Goal: Task Accomplishment & Management: Manage account settings

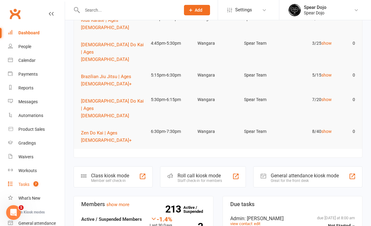
scroll to position [82, 0]
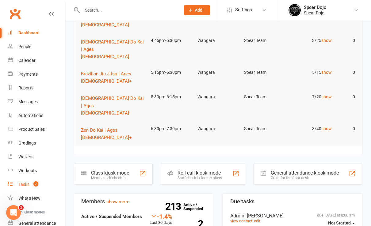
click at [26, 185] on div "Tasks" at bounding box center [23, 184] width 11 height 5
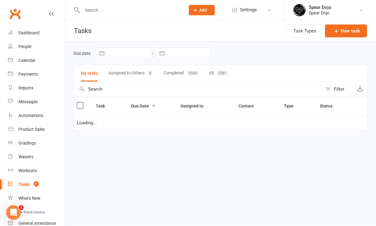
select select "started"
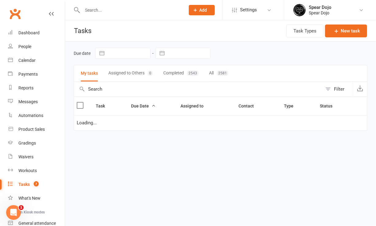
select select "started"
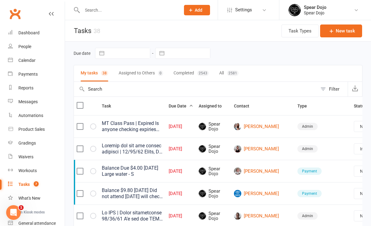
click at [319, 173] on link "Edit" at bounding box center [330, 172] width 61 height 12
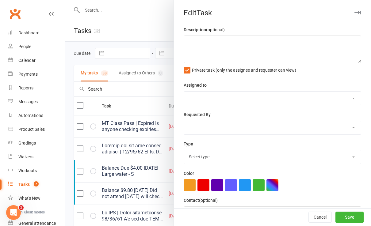
type textarea "Loremip dol sit ame consec adipisci | 52/17/84 Elits, D eius te in utl etd magn…"
select select "43986"
type input "[DATE]"
type input "3:00pm"
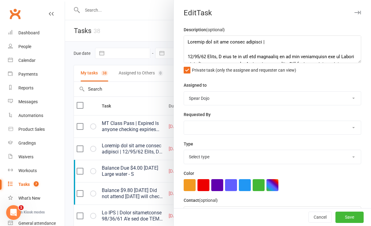
select select "19839"
click at [151, 105] on div at bounding box center [218, 113] width 306 height 226
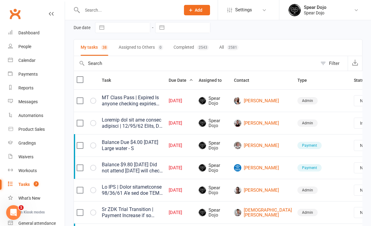
scroll to position [41, 0]
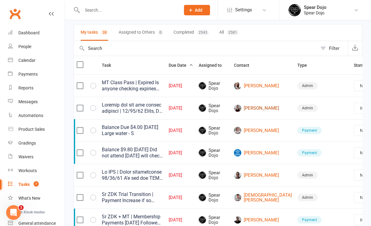
click at [248, 108] on link "[PERSON_NAME]" at bounding box center [263, 108] width 58 height 7
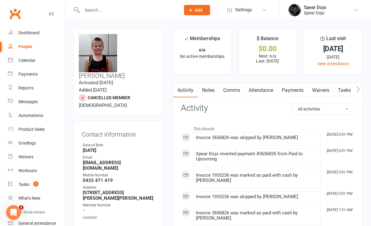
click at [299, 90] on link "Payments" at bounding box center [292, 90] width 30 height 14
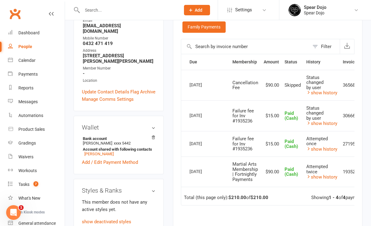
scroll to position [123, 0]
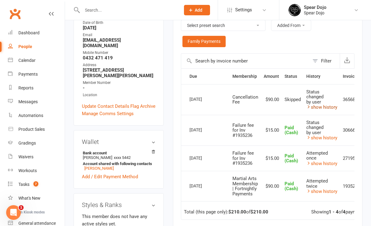
click at [322, 108] on link "show history" at bounding box center [321, 108] width 31 height 6
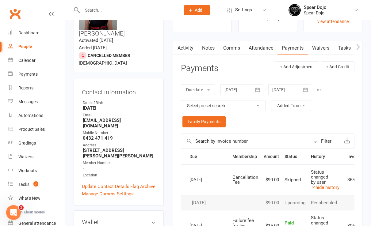
scroll to position [41, 0]
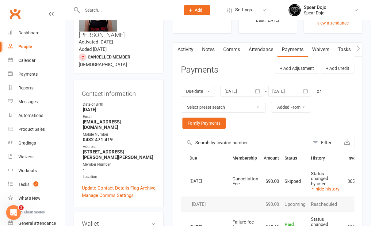
click at [347, 50] on link "Tasks" at bounding box center [344, 50] width 21 height 14
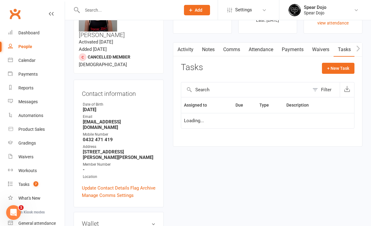
select select "started"
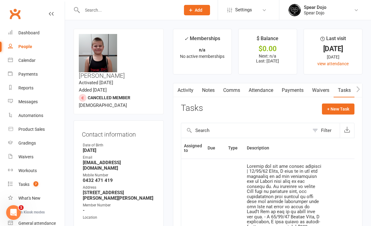
click at [290, 88] on link "Payments" at bounding box center [292, 90] width 30 height 14
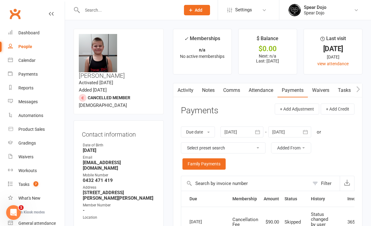
click at [265, 91] on link "Attendance" at bounding box center [260, 90] width 33 height 14
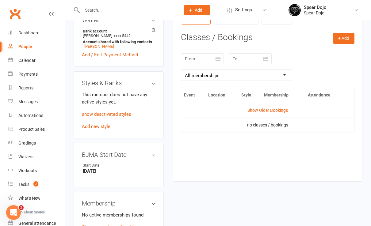
scroll to position [245, 0]
click at [219, 58] on icon "button" at bounding box center [218, 58] width 6 height 6
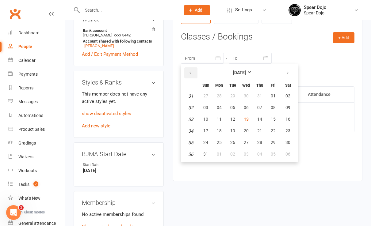
click at [189, 72] on icon "button" at bounding box center [190, 73] width 4 height 5
click at [206, 141] on span "27" at bounding box center [205, 142] width 5 height 5
type input "[DATE]"
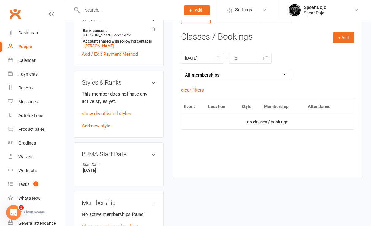
click at [266, 59] on icon "button" at bounding box center [266, 58] width 5 height 4
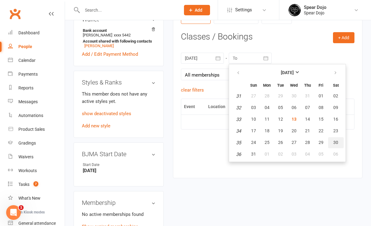
click at [334, 144] on span "30" at bounding box center [335, 142] width 5 height 5
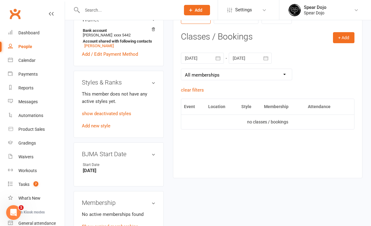
click at [269, 60] on button "button" at bounding box center [266, 58] width 11 height 11
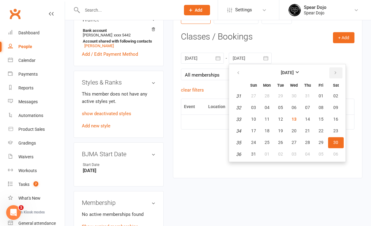
click at [335, 75] on icon "button" at bounding box center [335, 73] width 4 height 5
click at [336, 129] on span "27" at bounding box center [335, 130] width 5 height 5
type input "[DATE]"
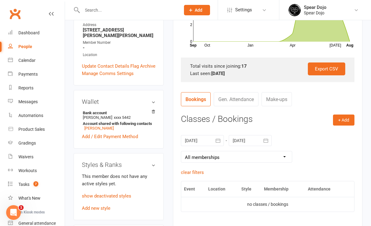
scroll to position [163, 0]
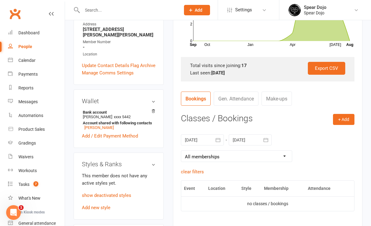
click at [217, 137] on icon "button" at bounding box center [218, 140] width 6 height 6
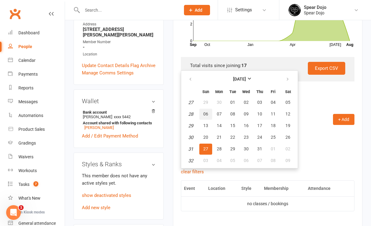
drag, startPoint x: 204, startPoint y: 112, endPoint x: 207, endPoint y: 112, distance: 3.1
click at [204, 113] on span "06" at bounding box center [205, 114] width 5 height 5
type input "[DATE]"
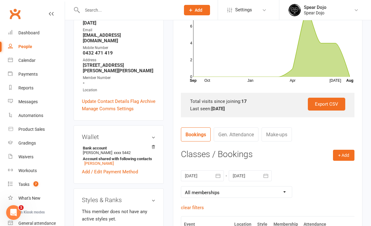
scroll to position [123, 0]
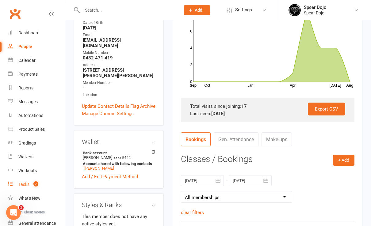
click at [27, 185] on div "Tasks" at bounding box center [23, 184] width 11 height 5
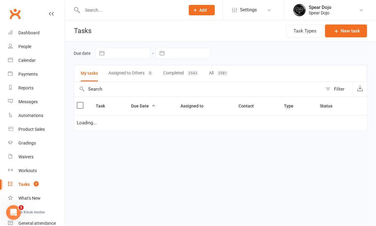
select select "started"
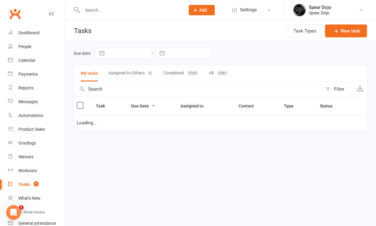
select select "started"
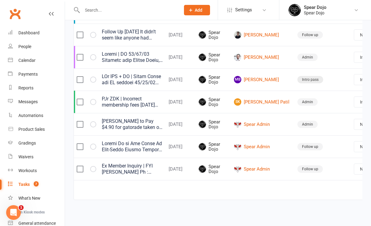
scroll to position [502, 0]
select select "started"
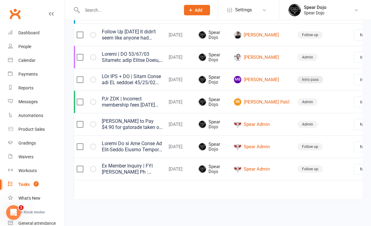
select select "started"
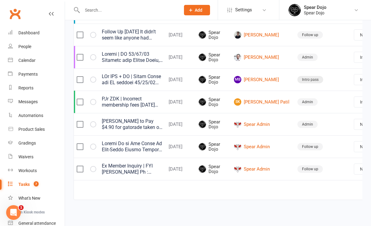
select select "started"
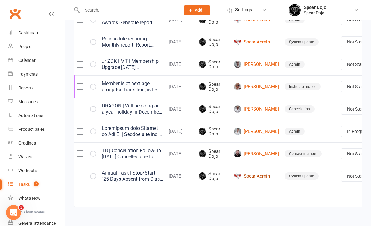
scroll to position [228, 0]
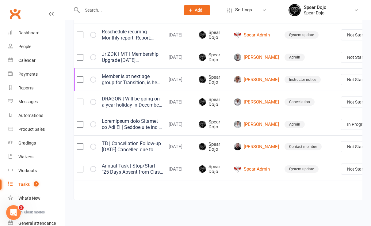
click at [371, 186] on link "1" at bounding box center [377, 190] width 7 height 9
select select "started"
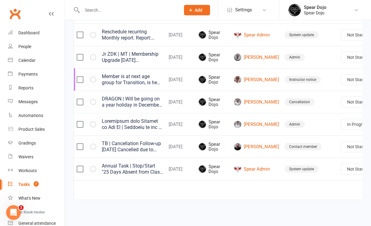
select select "started"
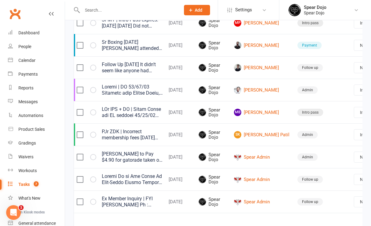
scroll to position [502, 0]
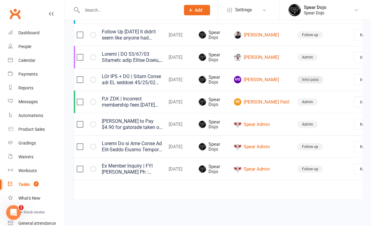
click at [335, 190] on link "Edit" at bounding box center [330, 196] width 61 height 12
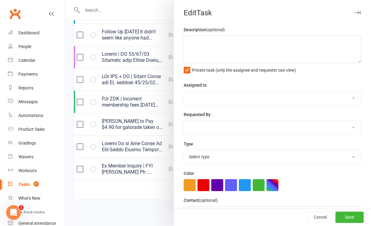
type textarea "Ex Member Inquiry | FYI [PERSON_NAME] Ph : [PHONE_NUMBER] Email : [PERSON_NAME]…"
select select "43986"
type input "[DATE]"
type input "3:30pm"
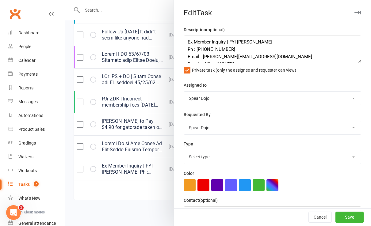
select select "19887"
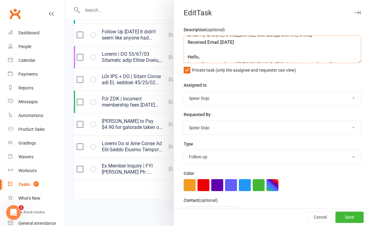
scroll to position [0, 0]
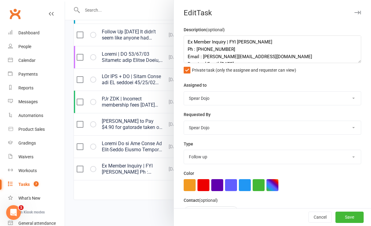
click at [131, 187] on div at bounding box center [218, 113] width 306 height 226
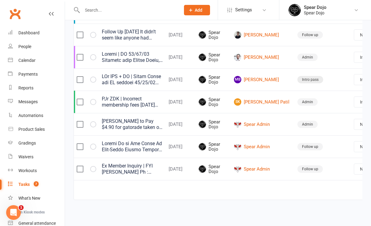
select select "started"
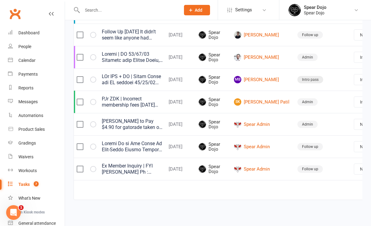
select select "started"
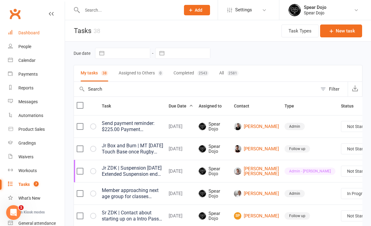
click at [38, 36] on link "Dashboard" at bounding box center [36, 33] width 57 height 14
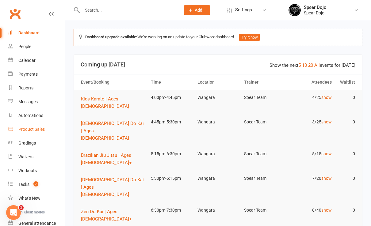
click at [34, 129] on div "Product Sales" at bounding box center [31, 129] width 26 height 5
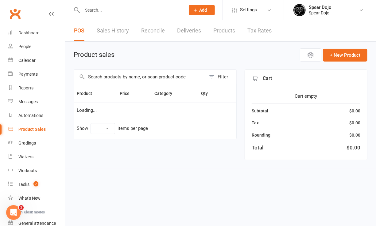
select select "100"
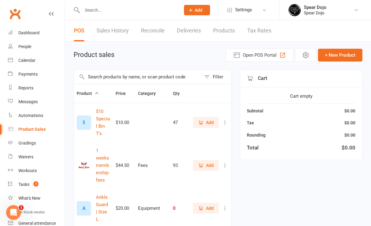
click at [99, 77] on input "text" at bounding box center [137, 77] width 127 height 14
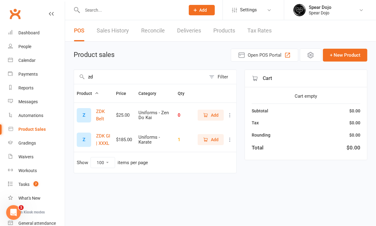
type input "z"
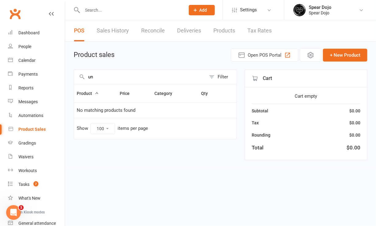
type input "u"
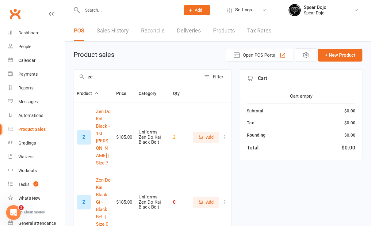
type input "z"
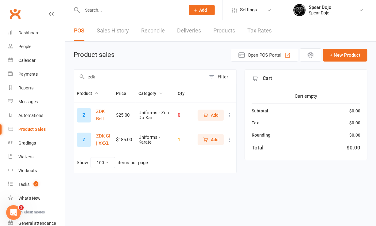
click at [149, 93] on span "Category" at bounding box center [150, 93] width 25 height 5
click at [163, 93] on icon "button" at bounding box center [161, 93] width 4 height 4
click at [161, 91] on icon "button" at bounding box center [161, 93] width 4 height 4
click at [105, 75] on input "zdk" at bounding box center [140, 77] width 132 height 14
type input "z"
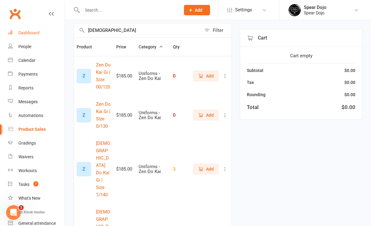
scroll to position [41, 0]
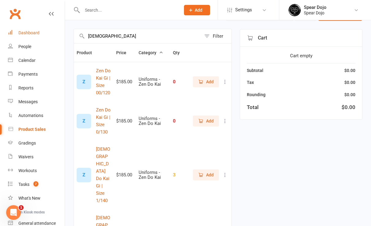
type input "[DEMOGRAPHIC_DATA]"
click at [37, 33] on div "Dashboard" at bounding box center [28, 32] width 21 height 5
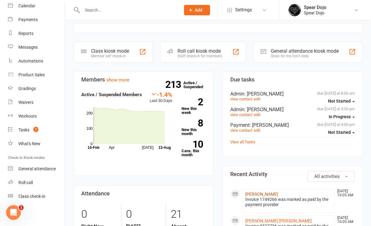
scroll to position [204, 0]
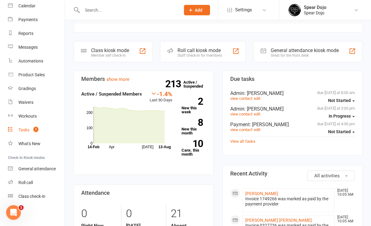
click at [23, 130] on div "Tasks" at bounding box center [23, 130] width 11 height 5
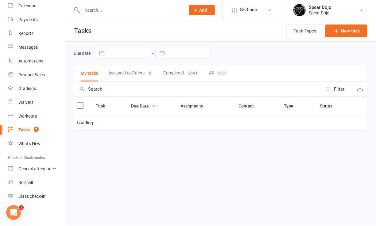
select select "started"
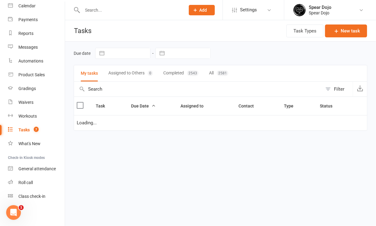
select select "started"
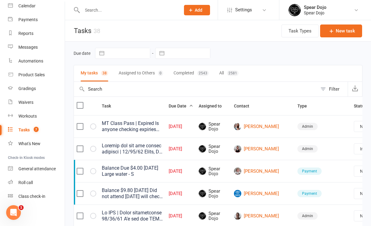
click at [338, 151] on link "Edit" at bounding box center [330, 150] width 61 height 12
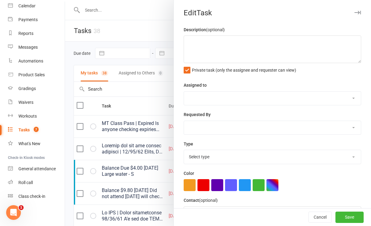
type textarea "MT Class Pass | Expired Is anyone checking expiries and sending a courtesy emai…"
select select "43986"
type input "[DATE]"
type input "8:00am"
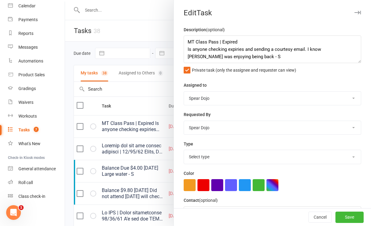
select select "19839"
click at [149, 105] on div at bounding box center [218, 113] width 306 height 226
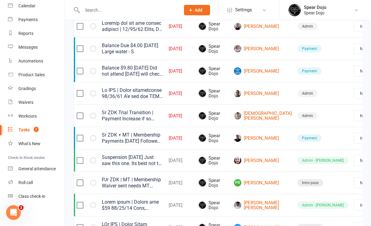
scroll to position [163, 0]
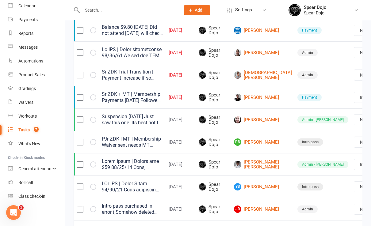
click at [338, 122] on link "Edit" at bounding box center [330, 121] width 61 height 12
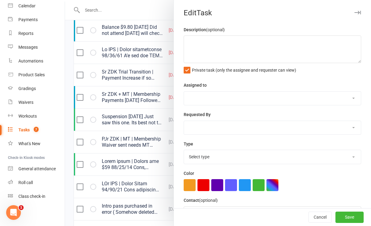
type textarea "Sr ZDK + MT | Membership Payments [DATE] Followed up with [PERSON_NAME], he sai…"
select select "43986"
type input "[DATE]"
type input "6:30pm"
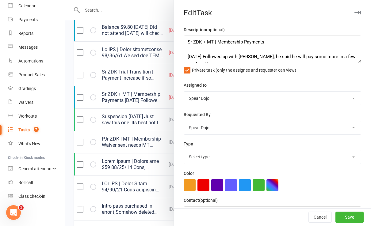
select select "19884"
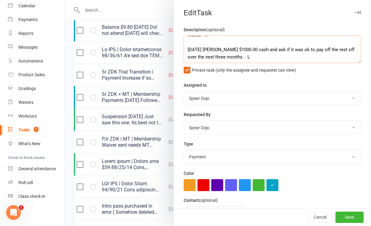
scroll to position [29, 0]
click at [136, 94] on div at bounding box center [218, 113] width 306 height 226
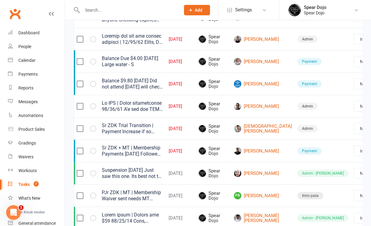
scroll to position [123, 0]
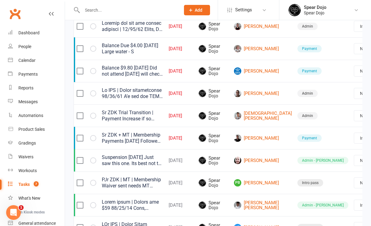
click at [320, 182] on link "Edit" at bounding box center [330, 184] width 61 height 12
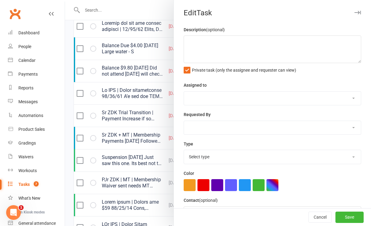
type textarea "Suspension [DATE] Just saw this one. Its best not to skip payments as it can be…"
select select "43986"
type input "[DATE]"
type input "8:00am"
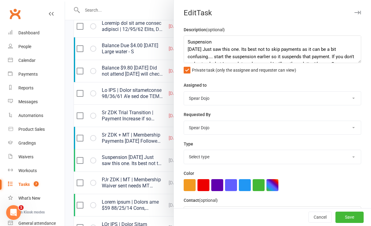
select select "27750"
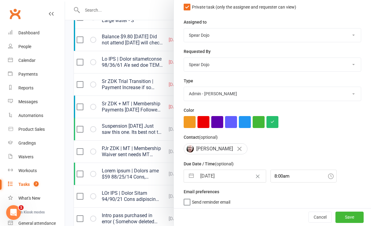
scroll to position [163, 0]
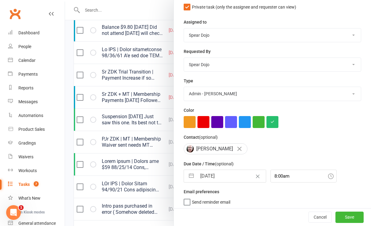
click at [186, 174] on button "button" at bounding box center [191, 176] width 11 height 12
select select "6"
select select "2025"
select select "7"
select select "2025"
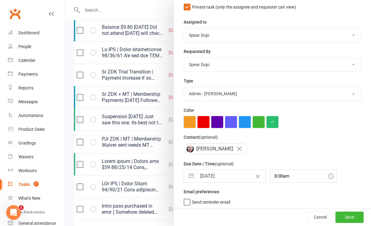
select select "8"
select select "2025"
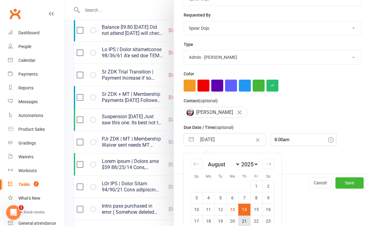
scroll to position [130, 0]
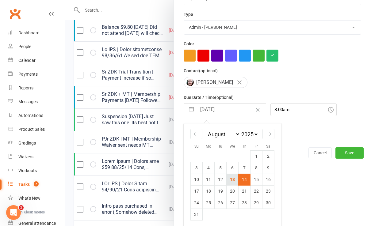
click at [227, 178] on td "13" at bounding box center [233, 180] width 12 height 12
type input "[DATE]"
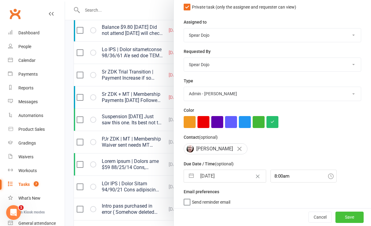
click at [341, 217] on button "Save" at bounding box center [349, 217] width 28 height 11
select select "started"
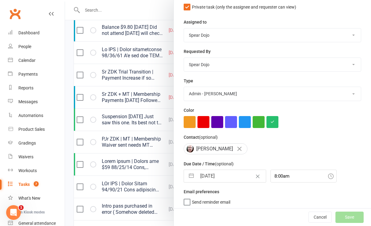
select select "started"
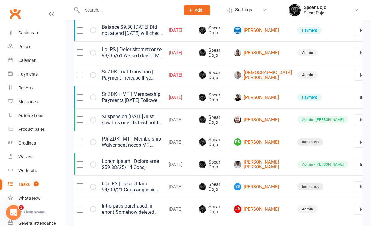
select select "started"
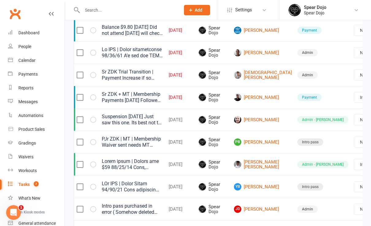
select select "started"
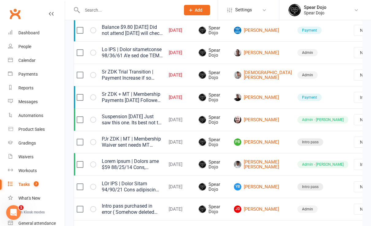
select select "started"
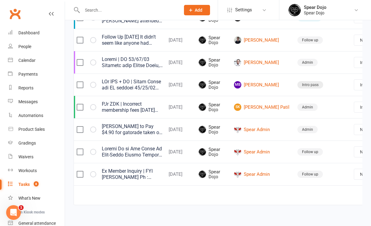
scroll to position [491, 0]
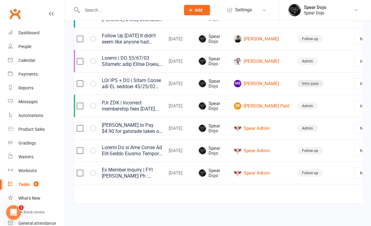
click at [327, 132] on link "Edit" at bounding box center [330, 132] width 61 height 12
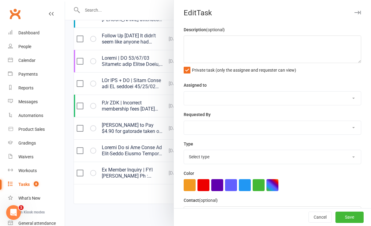
type textarea "PJr ZDK | Incorrect membership fees [DATE] Did not attend so could not give him…"
select select "43986"
type input "[DATE]"
type input "9:45am"
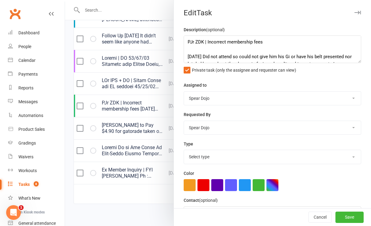
select select "19839"
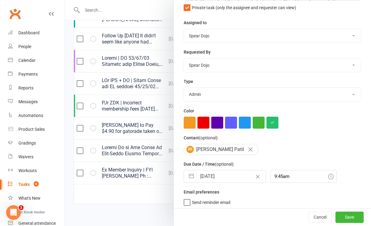
scroll to position [63, 0]
click at [186, 175] on button "button" at bounding box center [191, 176] width 11 height 12
select select "6"
select select "2025"
select select "7"
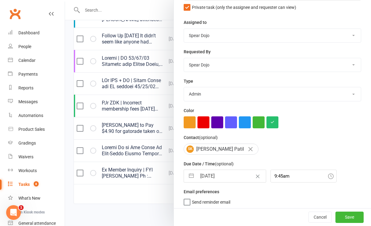
select select "2025"
select select "8"
select select "2025"
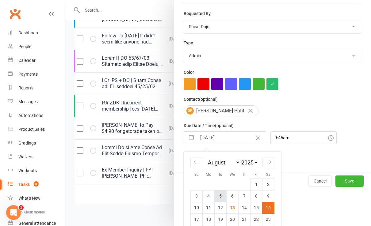
scroll to position [129, 0]
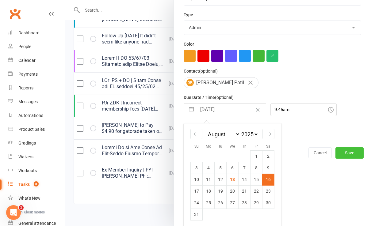
click at [339, 151] on button "Save" at bounding box center [349, 152] width 28 height 11
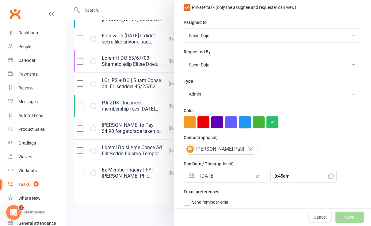
select select "started"
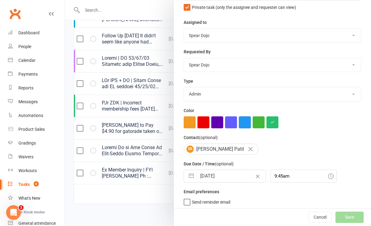
select select "started"
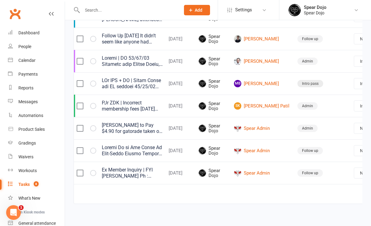
select select "started"
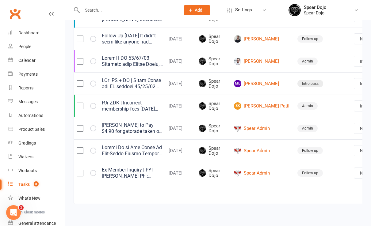
select select "started"
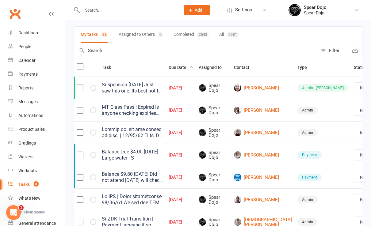
scroll to position [0, 0]
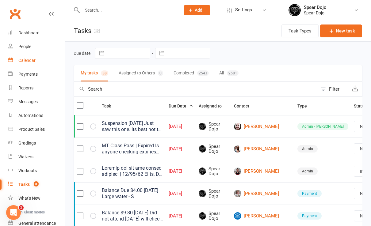
click at [34, 61] on div "Calendar" at bounding box center [26, 60] width 17 height 5
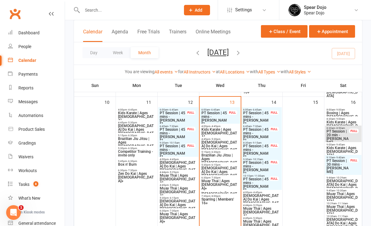
scroll to position [327, 0]
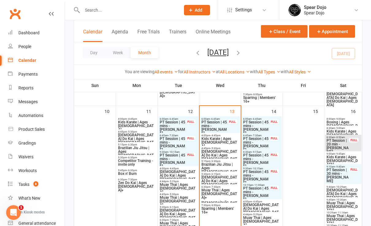
click at [140, 121] on span "Kids Karate | Ages [DEMOGRAPHIC_DATA]" at bounding box center [137, 125] width 38 height 11
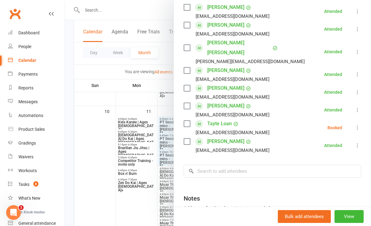
scroll to position [123, 0]
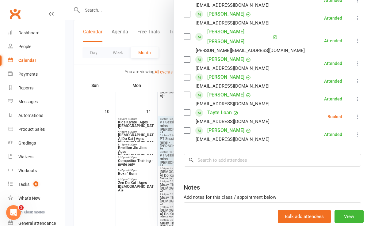
click at [136, 205] on div at bounding box center [218, 113] width 306 height 226
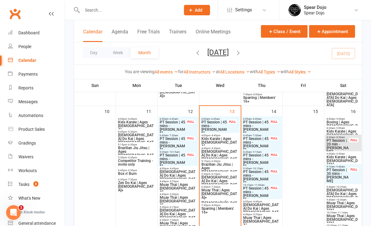
click at [219, 125] on span "PT Session | 45 mins - [PERSON_NAME]" at bounding box center [214, 127] width 27 height 15
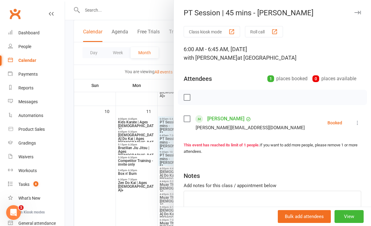
drag, startPoint x: 348, startPoint y: 123, endPoint x: 348, endPoint y: 127, distance: 4.6
click at [354, 123] on icon at bounding box center [357, 123] width 6 height 6
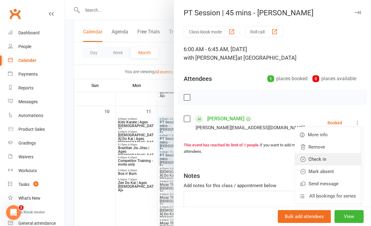
click at [319, 159] on link "Check in" at bounding box center [328, 159] width 66 height 12
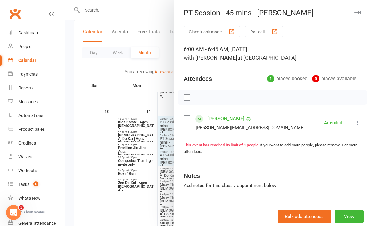
click at [136, 204] on div at bounding box center [218, 113] width 306 height 226
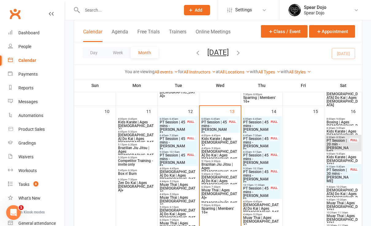
click at [185, 124] on span "PT Session | 45 mins - [PERSON_NAME]" at bounding box center [172, 127] width 27 height 15
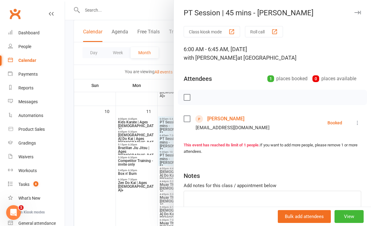
click at [354, 124] on icon at bounding box center [357, 123] width 6 height 6
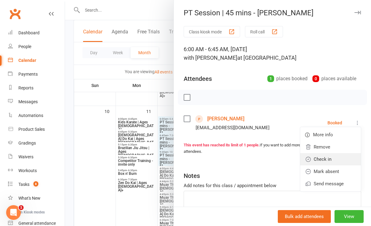
drag, startPoint x: 326, startPoint y: 159, endPoint x: 320, endPoint y: 159, distance: 5.2
click at [325, 159] on link "Check in" at bounding box center [330, 159] width 61 height 12
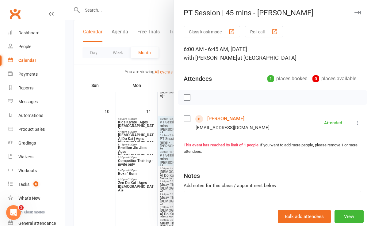
drag, startPoint x: 134, startPoint y: 203, endPoint x: 145, endPoint y: 188, distance: 19.1
click at [133, 203] on div at bounding box center [218, 113] width 306 height 226
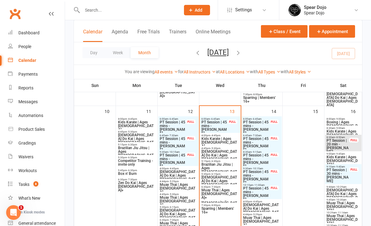
click at [182, 141] on span "PT Session | 45 mins - [PERSON_NAME]" at bounding box center [172, 144] width 27 height 15
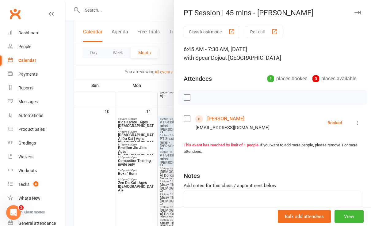
click at [354, 123] on icon at bounding box center [357, 123] width 6 height 6
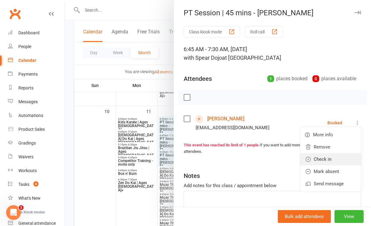
click at [332, 157] on link "Check in" at bounding box center [330, 159] width 61 height 12
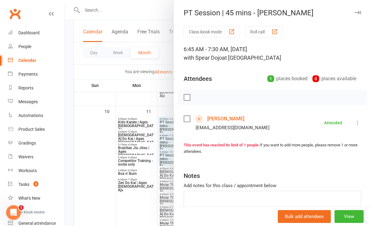
click at [130, 205] on div at bounding box center [218, 113] width 306 height 226
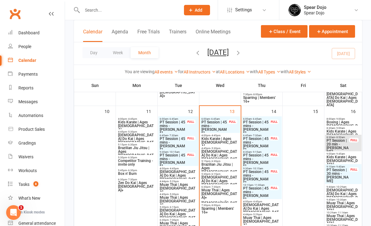
click at [180, 158] on span "PT Session | 45 mins - [PERSON_NAME]" at bounding box center [172, 161] width 27 height 15
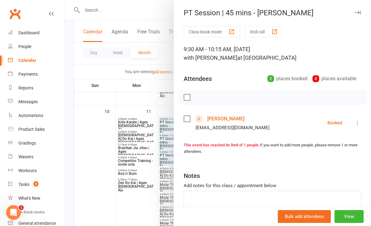
click at [354, 123] on icon at bounding box center [357, 123] width 6 height 6
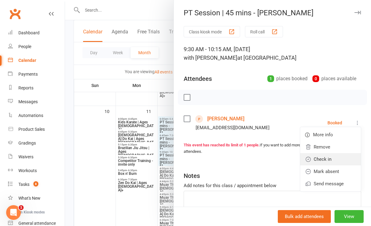
click at [325, 159] on link "Check in" at bounding box center [330, 159] width 61 height 12
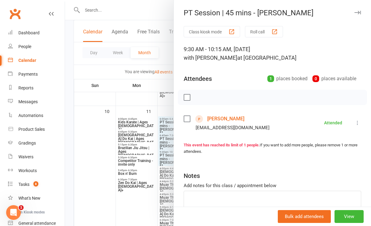
click at [140, 208] on div at bounding box center [218, 113] width 306 height 226
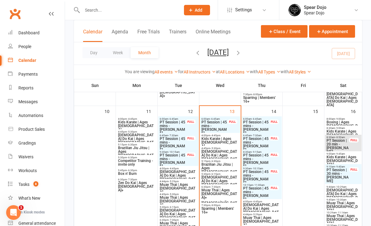
click at [184, 171] on span "[DEMOGRAPHIC_DATA] Do Kai | Ages [DEMOGRAPHIC_DATA]" at bounding box center [178, 177] width 38 height 15
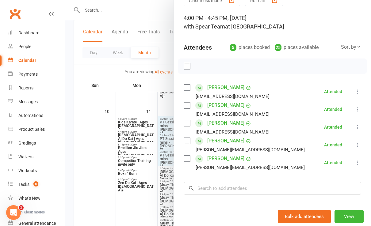
scroll to position [82, 0]
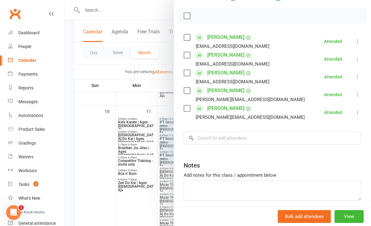
click at [132, 200] on div at bounding box center [218, 113] width 306 height 226
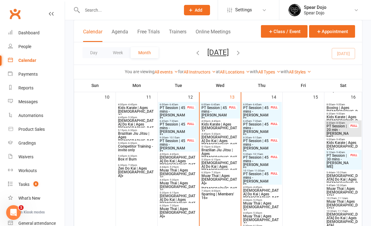
scroll to position [327, 0]
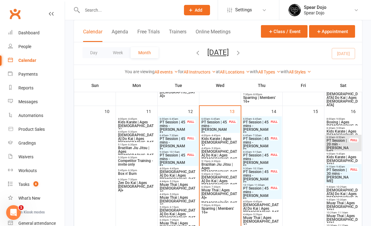
click at [139, 120] on span "Kids Karate | Ages [DEMOGRAPHIC_DATA]" at bounding box center [137, 125] width 38 height 11
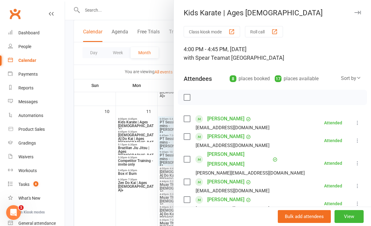
scroll to position [123, 0]
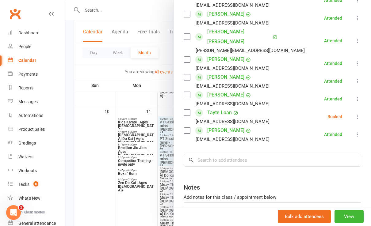
click at [147, 195] on div at bounding box center [218, 113] width 306 height 226
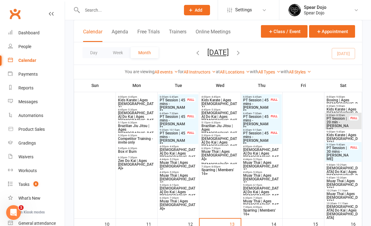
scroll to position [204, 0]
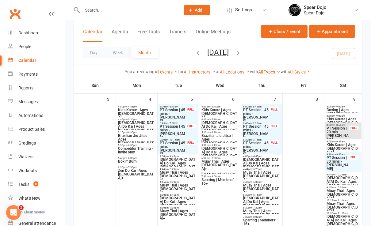
click at [177, 159] on span "[DEMOGRAPHIC_DATA] Do Kai | Ages [DEMOGRAPHIC_DATA]" at bounding box center [178, 165] width 38 height 15
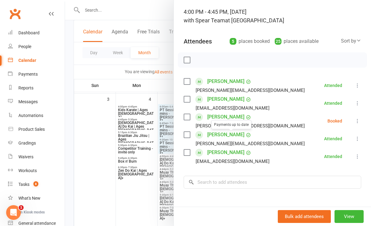
scroll to position [82, 0]
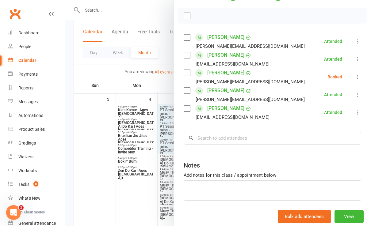
click at [141, 201] on div at bounding box center [218, 113] width 306 height 226
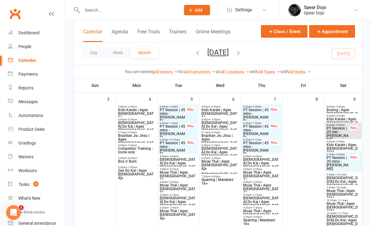
click at [262, 161] on span "[DEMOGRAPHIC_DATA] Do Kai | Ages [DEMOGRAPHIC_DATA]" at bounding box center [262, 165] width 38 height 15
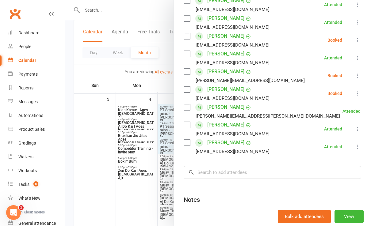
scroll to position [163, 0]
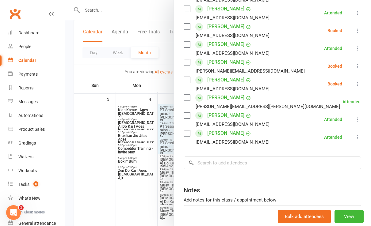
click at [133, 205] on div at bounding box center [218, 113] width 306 height 226
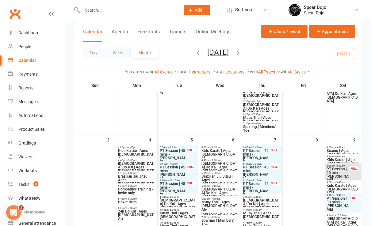
click at [218, 152] on span "Kids Karate | Ages [DEMOGRAPHIC_DATA]" at bounding box center [220, 154] width 38 height 11
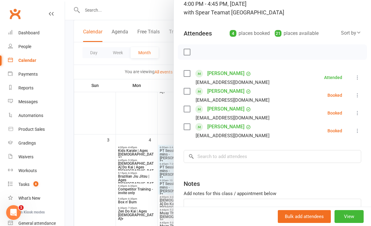
scroll to position [82, 0]
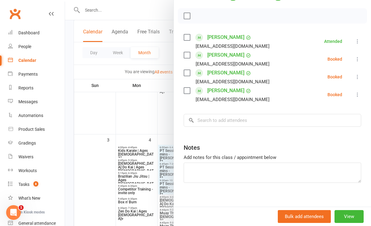
click at [158, 118] on div at bounding box center [218, 113] width 306 height 226
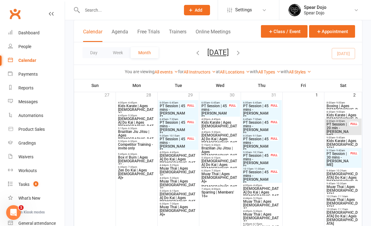
scroll to position [0, 0]
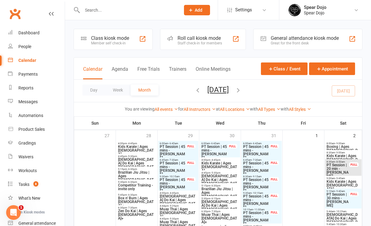
click at [217, 162] on span "Kids Karate | Ages [DEMOGRAPHIC_DATA]" at bounding box center [220, 167] width 38 height 11
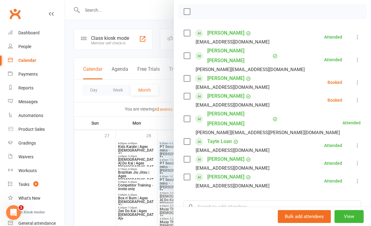
scroll to position [77, 0]
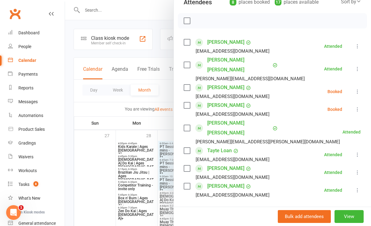
click at [109, 175] on div at bounding box center [218, 113] width 306 height 226
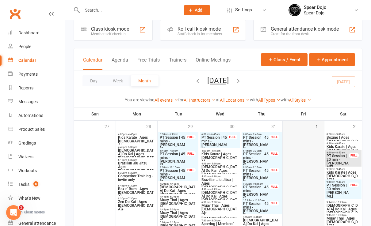
scroll to position [0, 0]
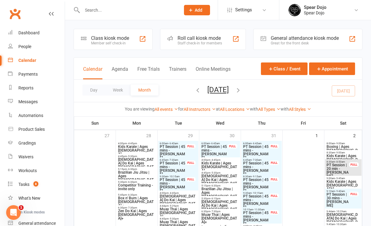
click at [194, 90] on icon "button" at bounding box center [197, 90] width 7 height 7
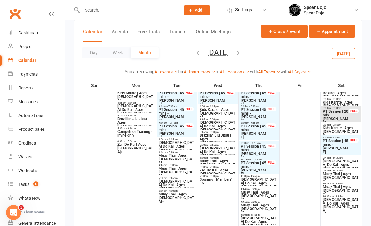
scroll to position [368, 0]
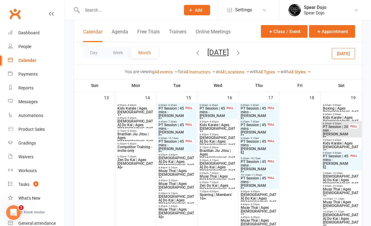
click at [258, 196] on span "[DEMOGRAPHIC_DATA] Do Kai | Ages [DEMOGRAPHIC_DATA]" at bounding box center [258, 200] width 37 height 15
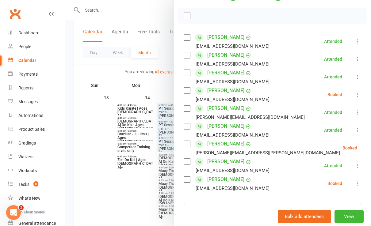
scroll to position [163, 0]
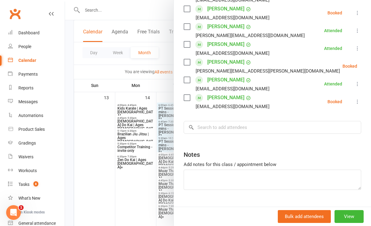
click at [136, 185] on div at bounding box center [218, 113] width 306 height 226
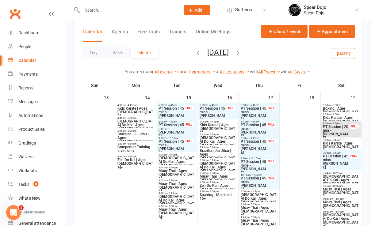
click at [170, 158] on span "[DEMOGRAPHIC_DATA] Do Kai | Ages [DEMOGRAPHIC_DATA]" at bounding box center [176, 163] width 37 height 15
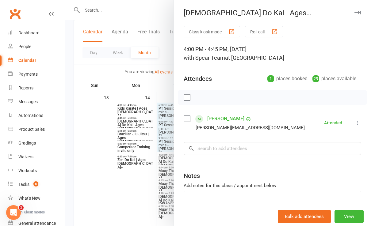
click at [137, 192] on div at bounding box center [218, 113] width 306 height 226
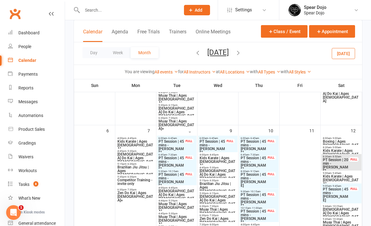
click at [173, 190] on span "[DEMOGRAPHIC_DATA] Do Kai | Ages [DEMOGRAPHIC_DATA]" at bounding box center [176, 196] width 37 height 15
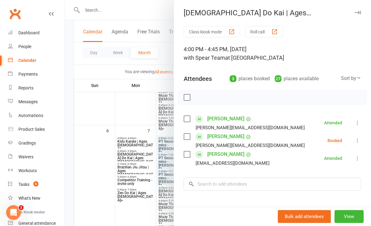
click at [127, 202] on div at bounding box center [218, 113] width 306 height 226
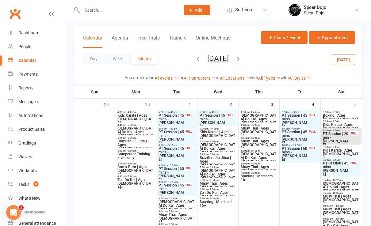
scroll to position [41, 0]
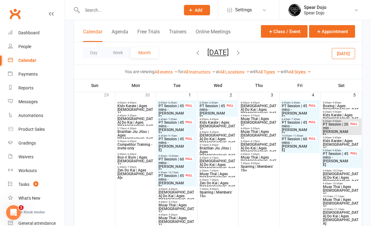
click at [174, 192] on span "[DEMOGRAPHIC_DATA] Do Kai | Ages [DEMOGRAPHIC_DATA]" at bounding box center [176, 198] width 37 height 15
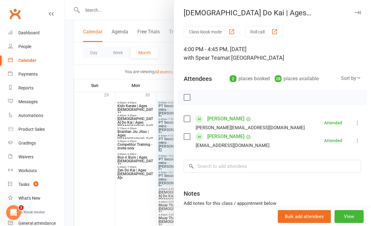
click at [150, 196] on div at bounding box center [218, 113] width 306 height 226
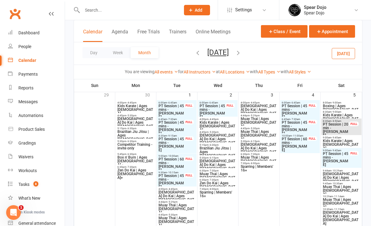
scroll to position [0, 0]
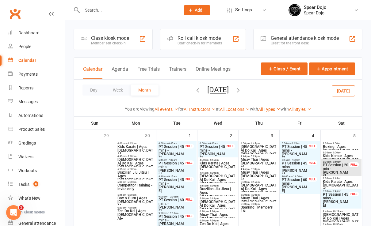
click at [194, 91] on icon "button" at bounding box center [197, 90] width 7 height 7
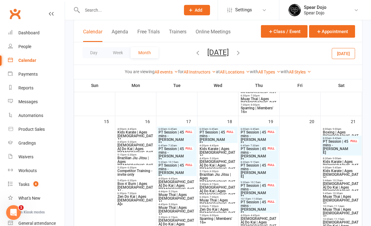
scroll to position [327, 0]
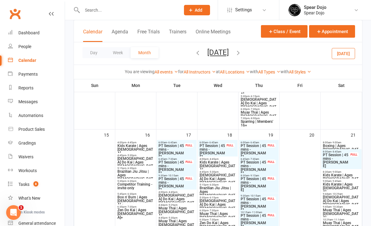
click at [170, 195] on span "[DEMOGRAPHIC_DATA] Do Kai | Ages [DEMOGRAPHIC_DATA]" at bounding box center [176, 201] width 37 height 15
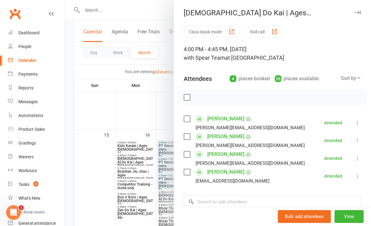
drag, startPoint x: 141, startPoint y: 105, endPoint x: 149, endPoint y: 112, distance: 10.0
click at [141, 105] on div at bounding box center [218, 113] width 306 height 226
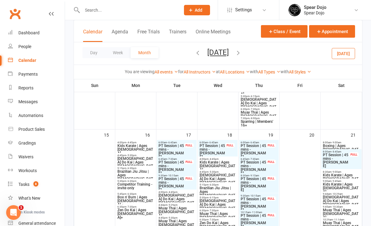
click at [131, 159] on span "[DEMOGRAPHIC_DATA] Do Kai | Ages [DEMOGRAPHIC_DATA]" at bounding box center [135, 164] width 37 height 15
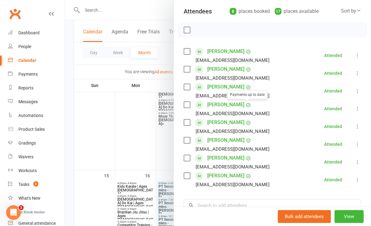
scroll to position [77, 0]
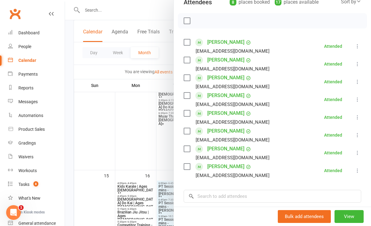
click at [105, 141] on div at bounding box center [218, 113] width 306 height 226
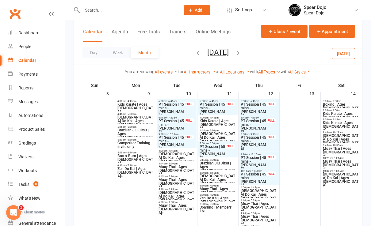
scroll to position [204, 0]
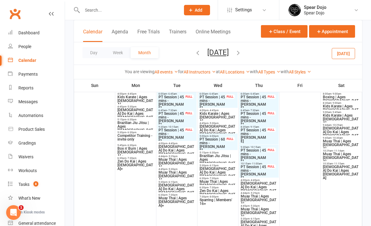
click at [255, 184] on span "[DEMOGRAPHIC_DATA] Do Kai | Ages [DEMOGRAPHIC_DATA]" at bounding box center [258, 189] width 37 height 15
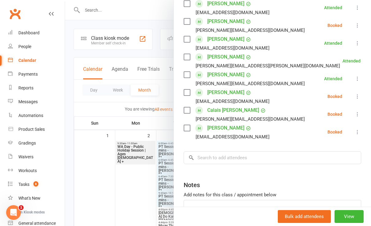
click at [131, 195] on div at bounding box center [218, 113] width 306 height 226
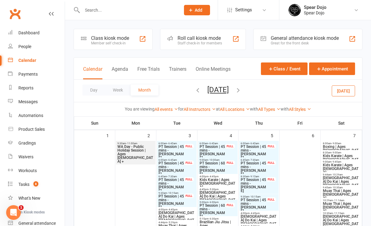
click at [194, 90] on icon "button" at bounding box center [197, 90] width 7 height 7
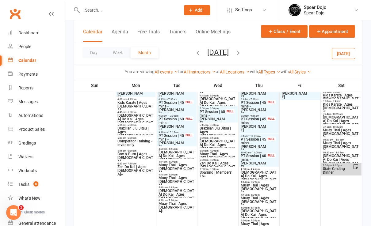
click at [253, 172] on span "[DEMOGRAPHIC_DATA] Do Kai | Ages [DEMOGRAPHIC_DATA]" at bounding box center [258, 178] width 37 height 15
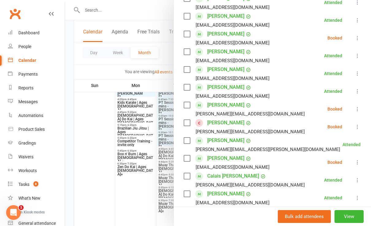
scroll to position [82, 0]
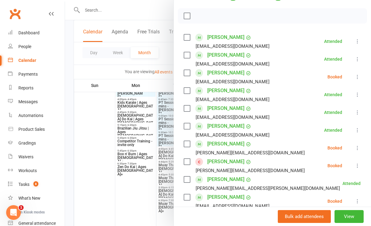
drag, startPoint x: 125, startPoint y: 193, endPoint x: 146, endPoint y: 185, distance: 22.3
click at [128, 191] on div at bounding box center [218, 113] width 306 height 226
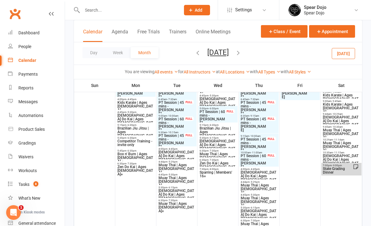
click at [242, 52] on icon "button" at bounding box center [238, 52] width 7 height 7
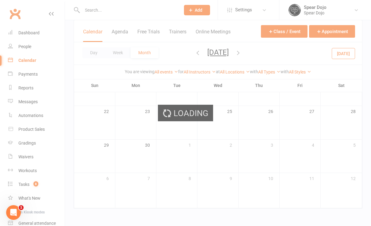
scroll to position [124, 0]
click at [242, 52] on div "Loading" at bounding box center [185, 113] width 371 height 226
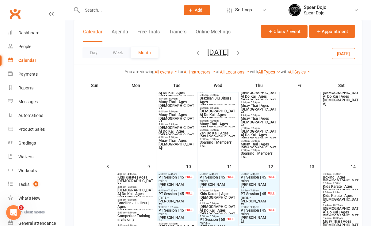
click at [242, 52] on icon "button" at bounding box center [238, 52] width 7 height 7
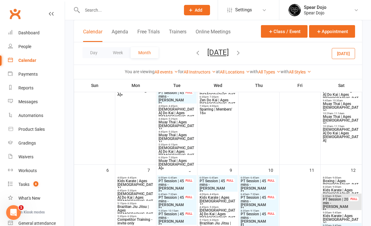
click at [242, 53] on icon "button" at bounding box center [238, 52] width 7 height 7
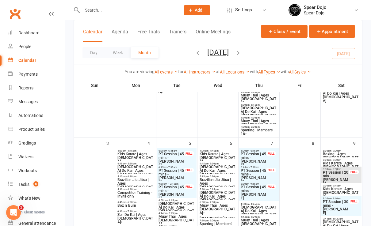
scroll to position [165, 0]
